Goal: Transaction & Acquisition: Purchase product/service

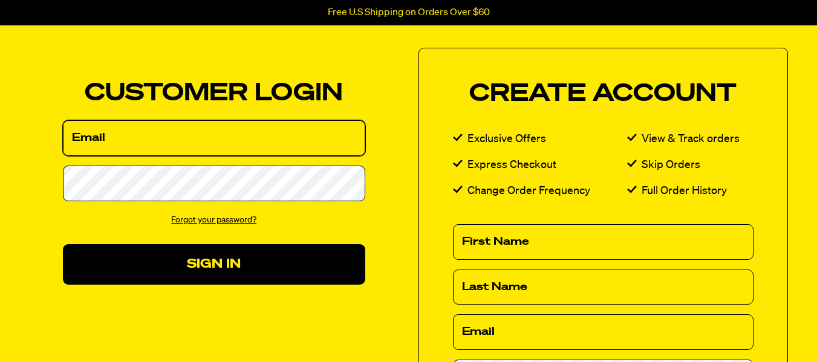
click at [168, 139] on input "Email" at bounding box center [214, 138] width 302 height 36
click at [105, 140] on input "Email" at bounding box center [214, 138] width 302 height 36
type input "mysontim@verizon.net"
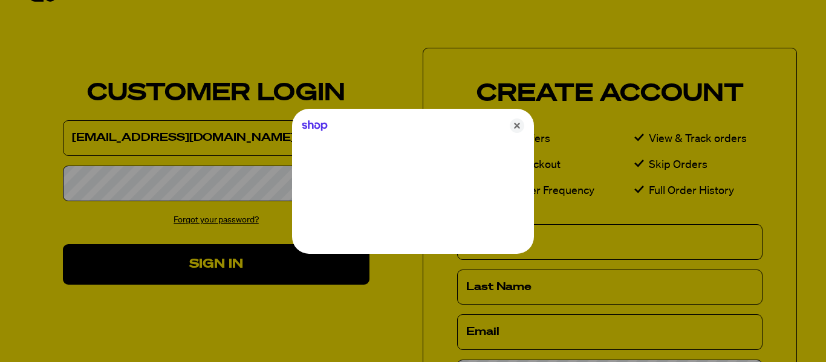
click at [143, 185] on div at bounding box center [413, 181] width 826 height 362
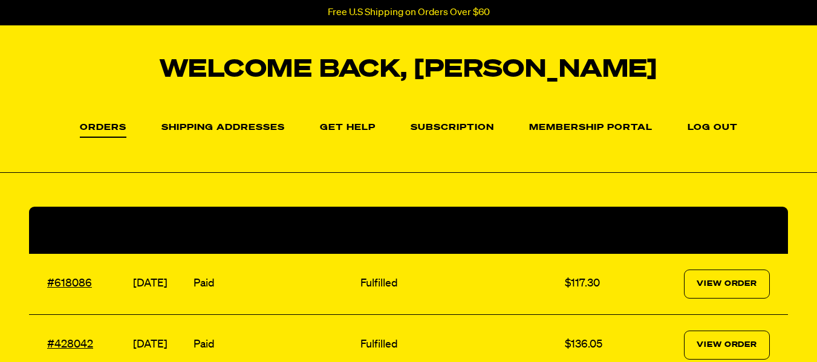
scroll to position [121, 0]
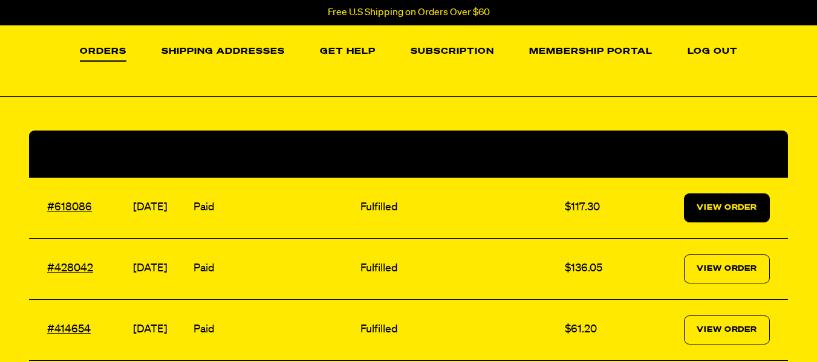
click at [743, 201] on link "View Order" at bounding box center [727, 208] width 86 height 29
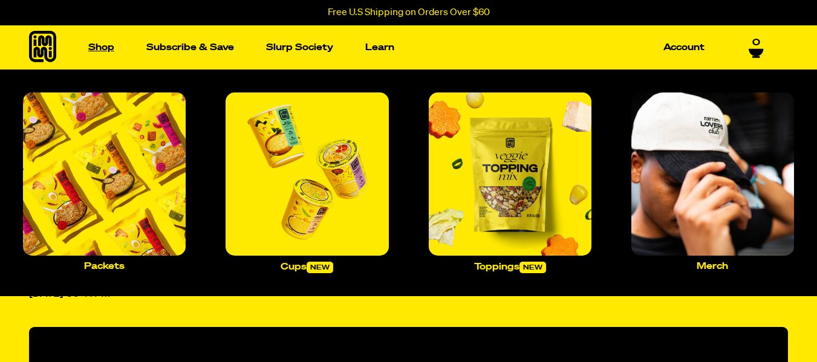
click at [105, 50] on link "Shop" at bounding box center [101, 47] width 36 height 19
click at [133, 185] on img "Main navigation" at bounding box center [104, 174] width 163 height 163
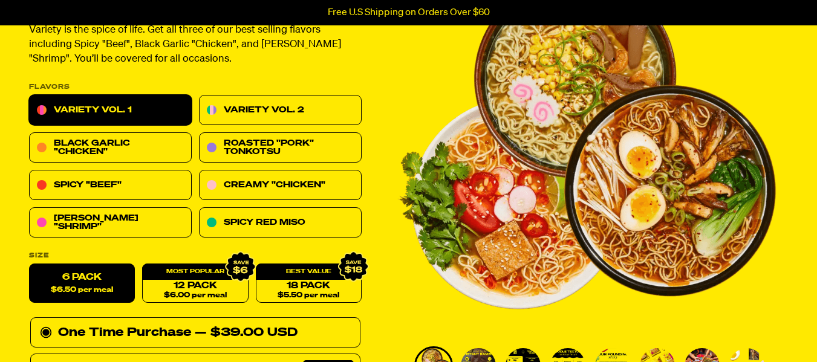
scroll to position [121, 0]
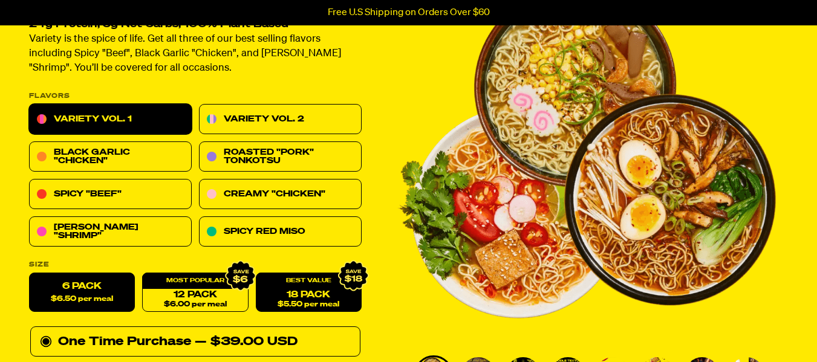
click at [310, 285] on div "18 Pack $5.50 per meal" at bounding box center [309, 292] width 106 height 39
click at [289, 300] on link "18 Pack $5.50 per meal" at bounding box center [309, 292] width 106 height 39
radio input "false"
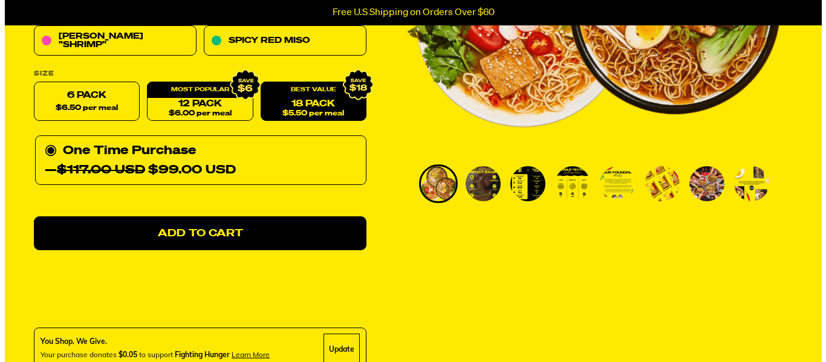
scroll to position [302, 0]
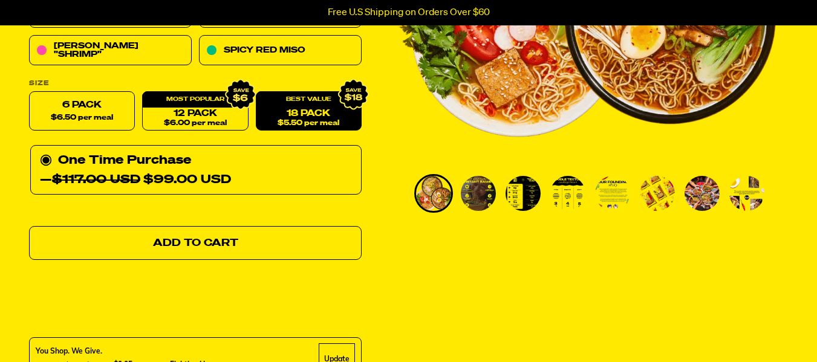
click at [243, 242] on link "Add to Cart" at bounding box center [195, 244] width 333 height 34
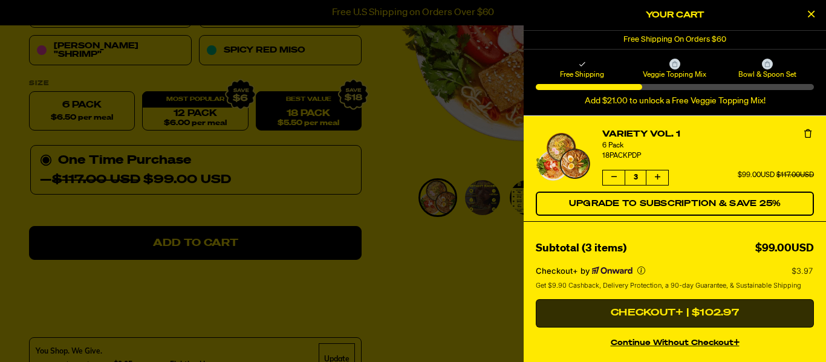
click at [671, 313] on button "Checkout+ | $102.97" at bounding box center [675, 313] width 278 height 29
